Goal: Transaction & Acquisition: Purchase product/service

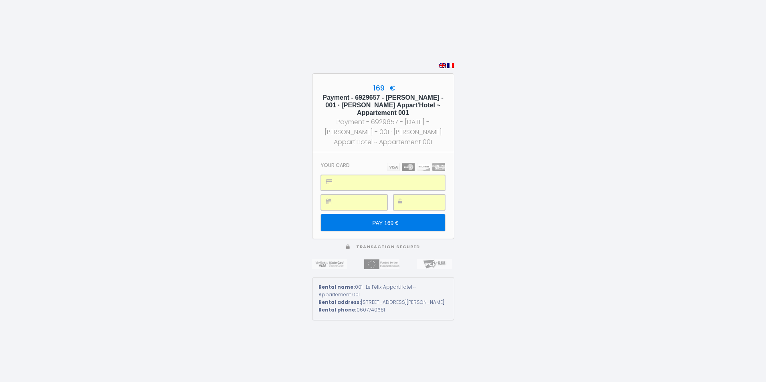
click at [384, 216] on input "PAY 169 €" at bounding box center [383, 222] width 124 height 17
click at [379, 220] on input "PAY 152 €" at bounding box center [383, 222] width 124 height 17
